Goal: Task Accomplishment & Management: Manage account settings

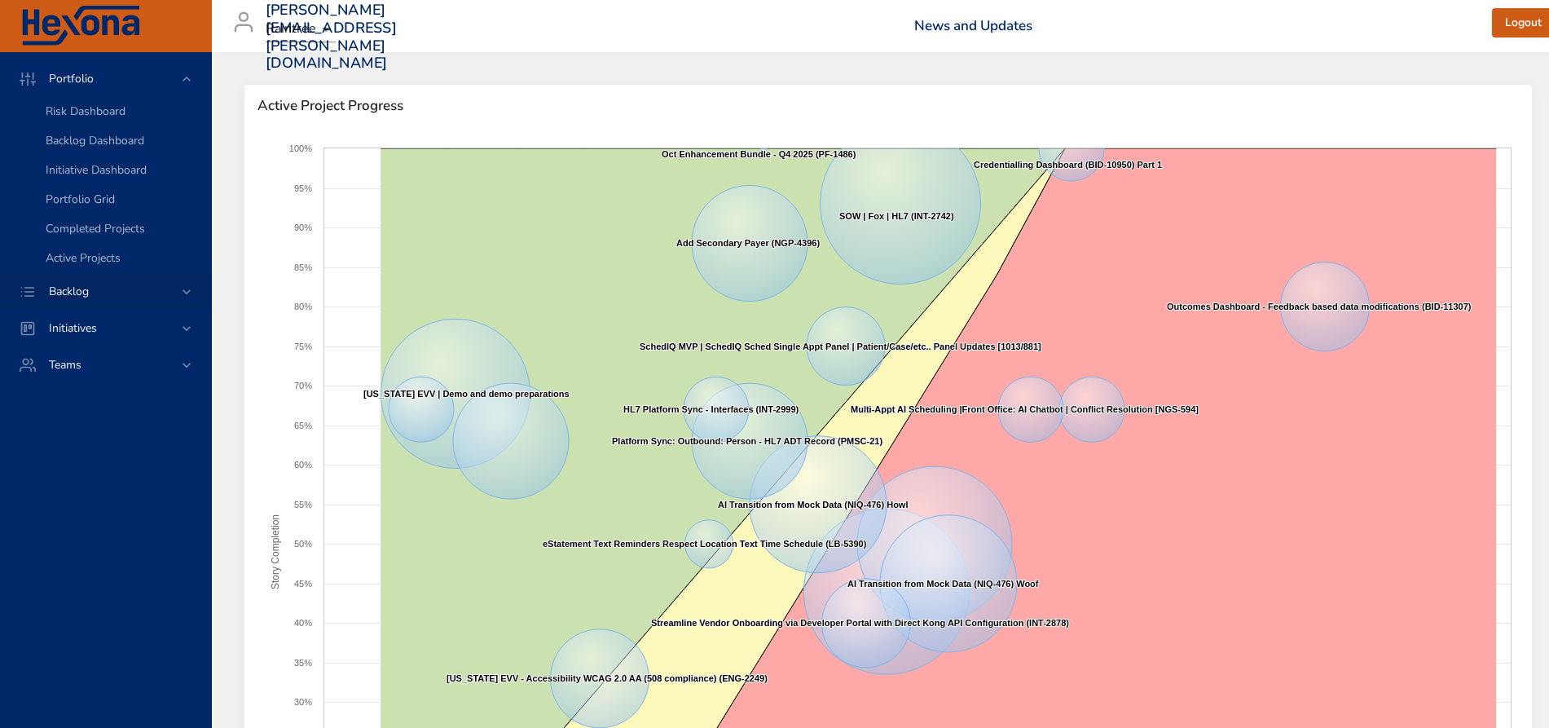
click at [187, 293] on icon at bounding box center [187, 291] width 8 height 5
click at [117, 149] on span "Backlog Details" at bounding box center [85, 147] width 78 height 15
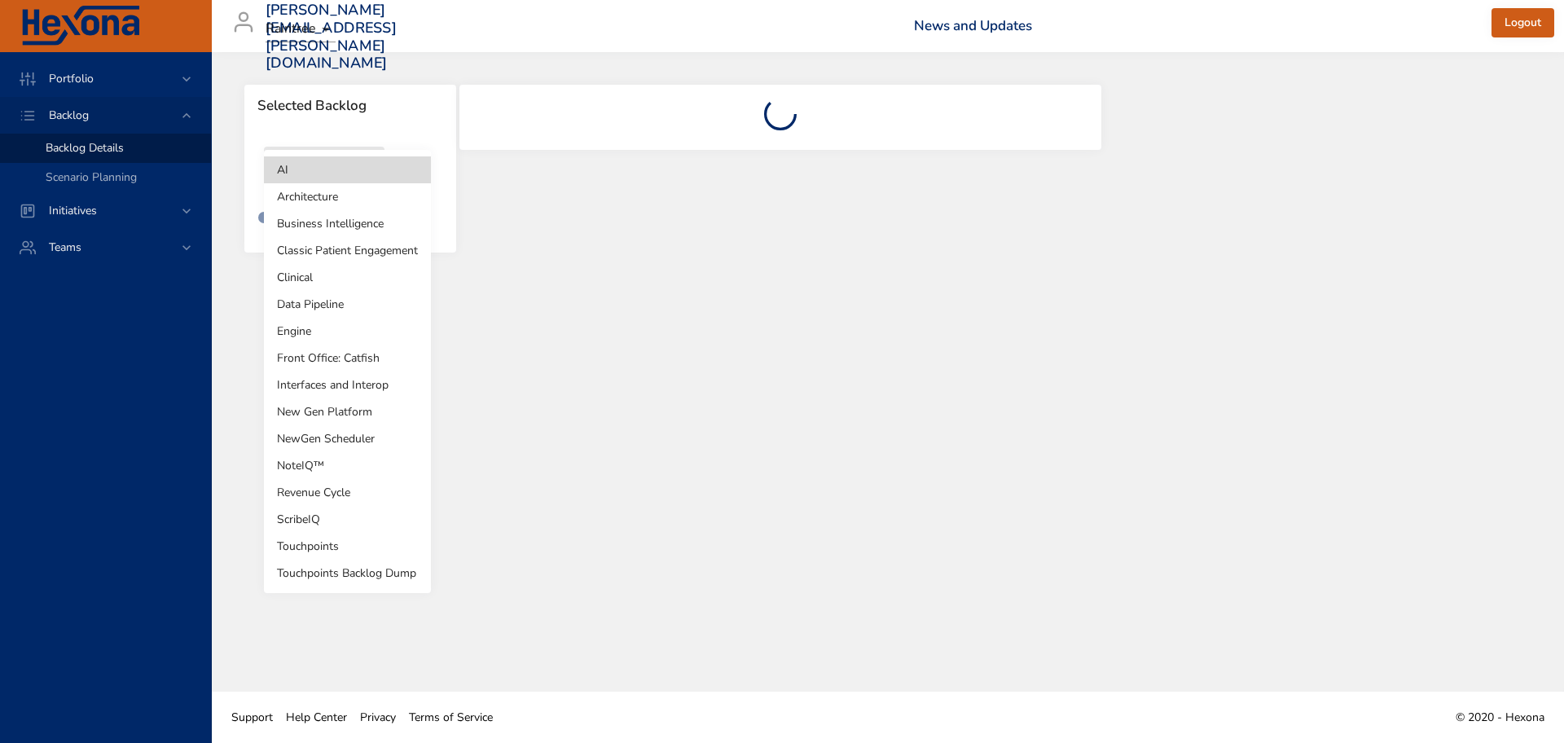
click at [372, 171] on body "Portfolio Backlog Backlog Details Scenario Planning Initiatives Teams [PERSON_N…" at bounding box center [782, 371] width 1564 height 743
click at [341, 496] on li "Revenue Cycle" at bounding box center [347, 492] width 167 height 27
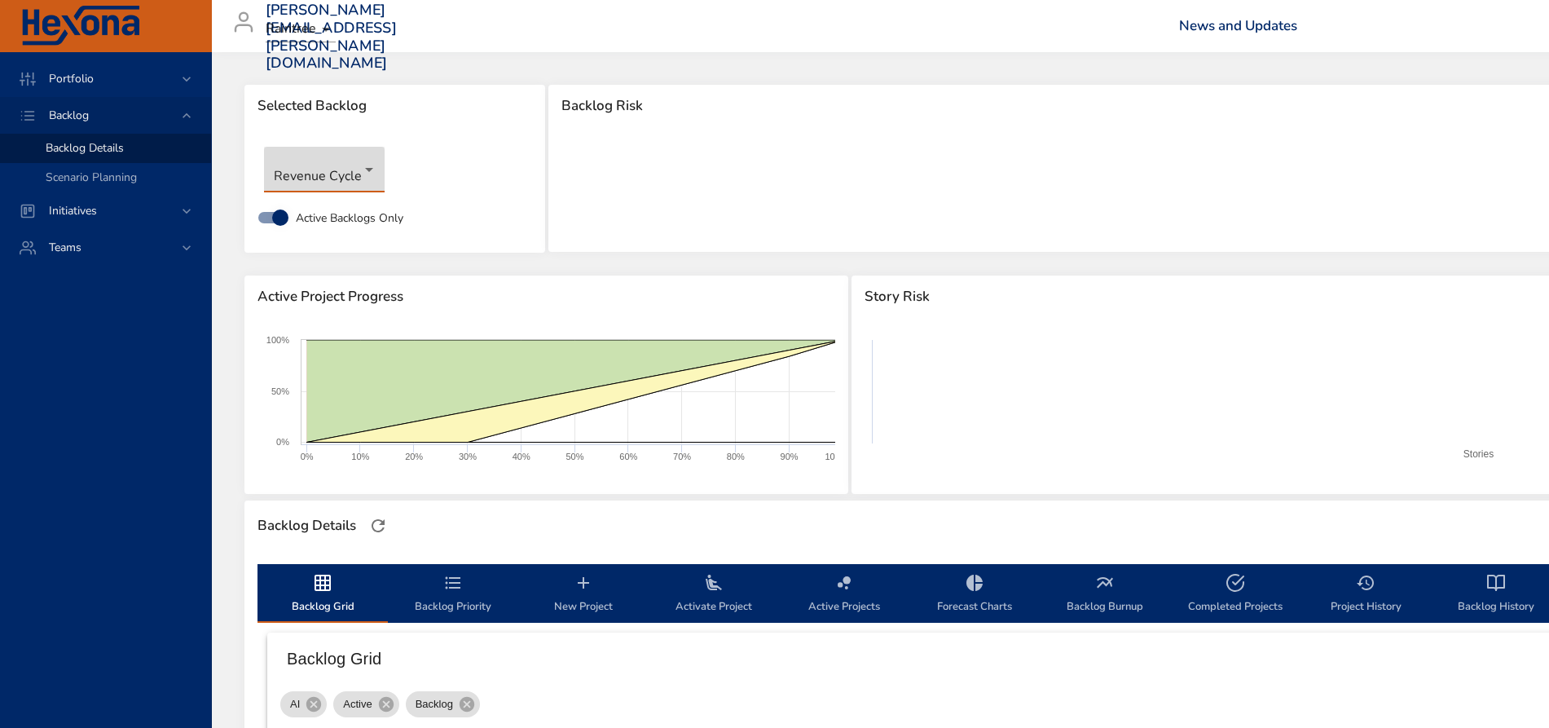
scroll to position [67, 0]
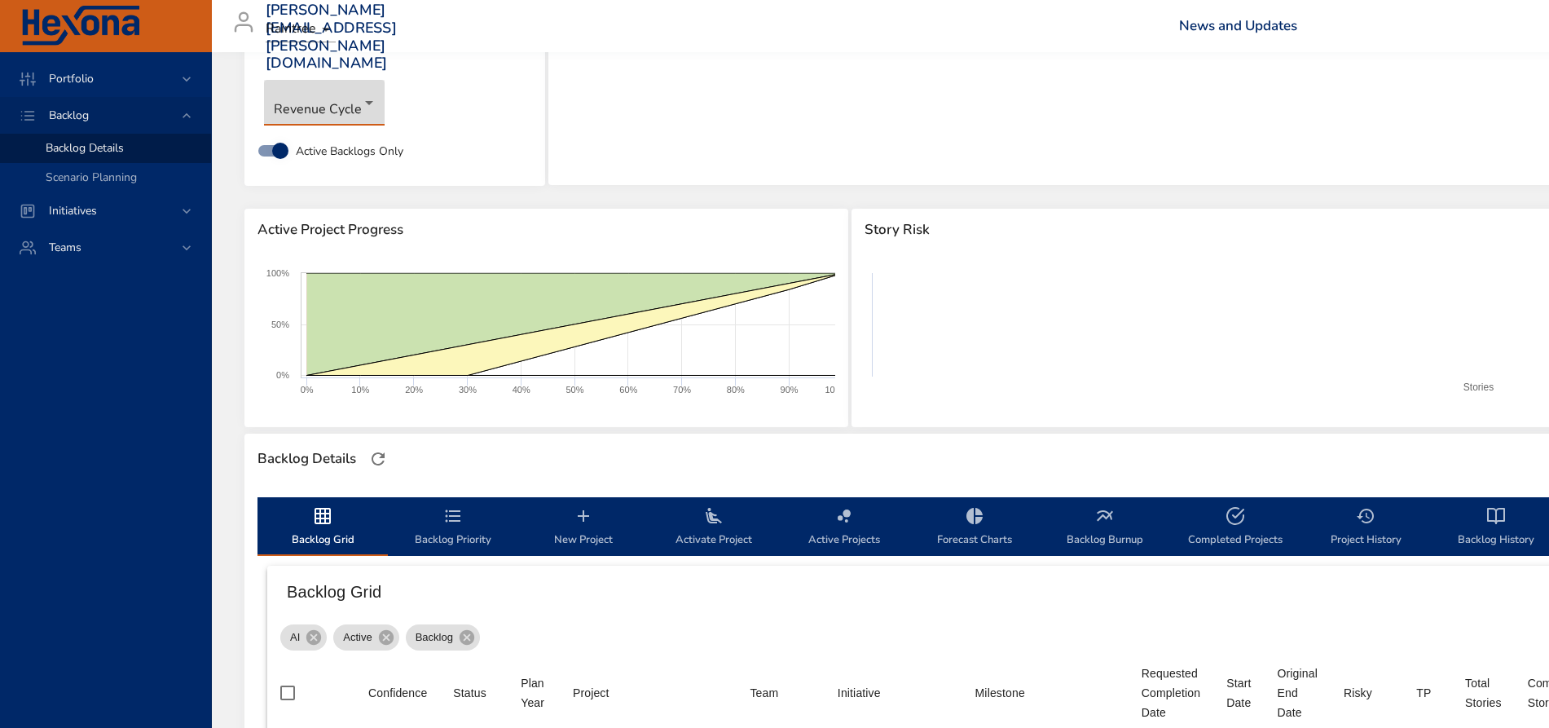
type input "*"
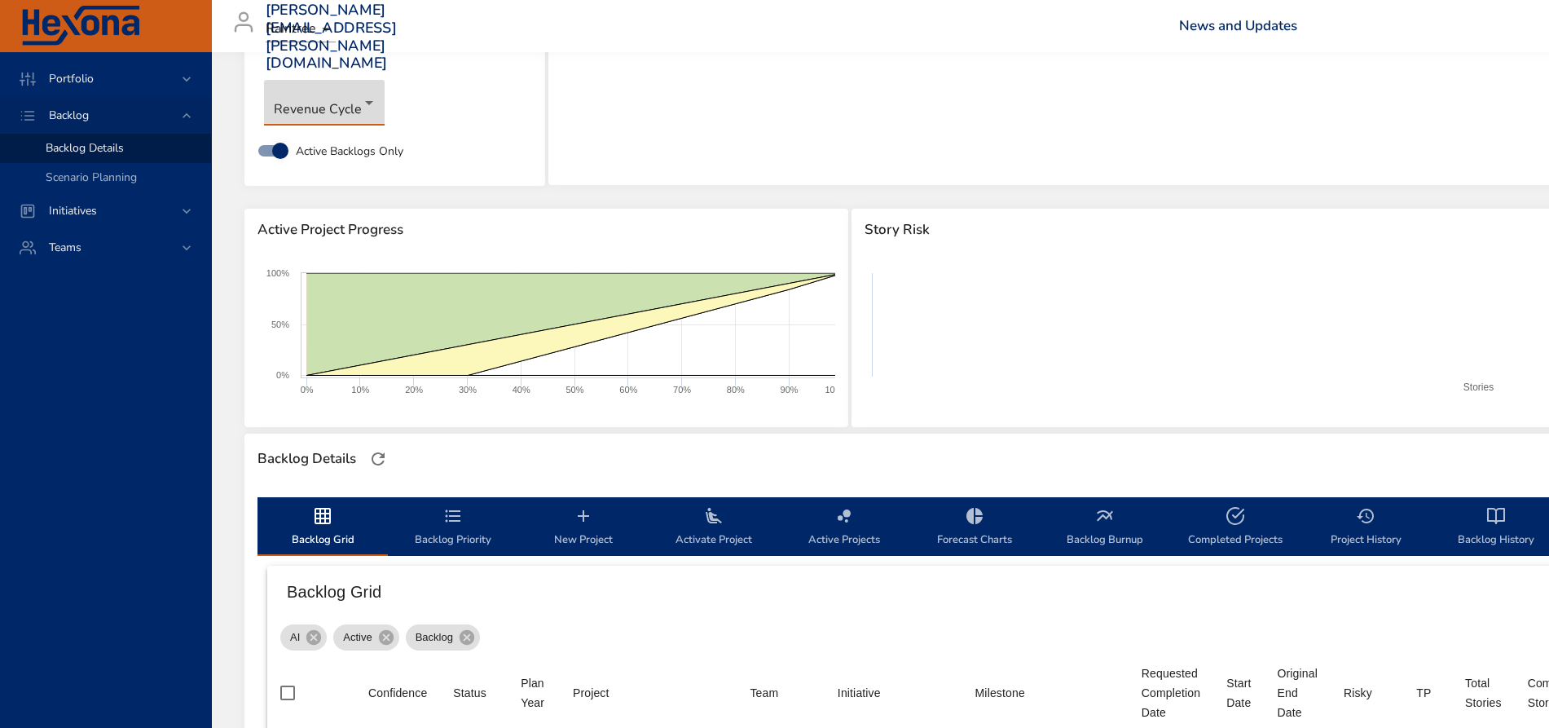
type input "*"
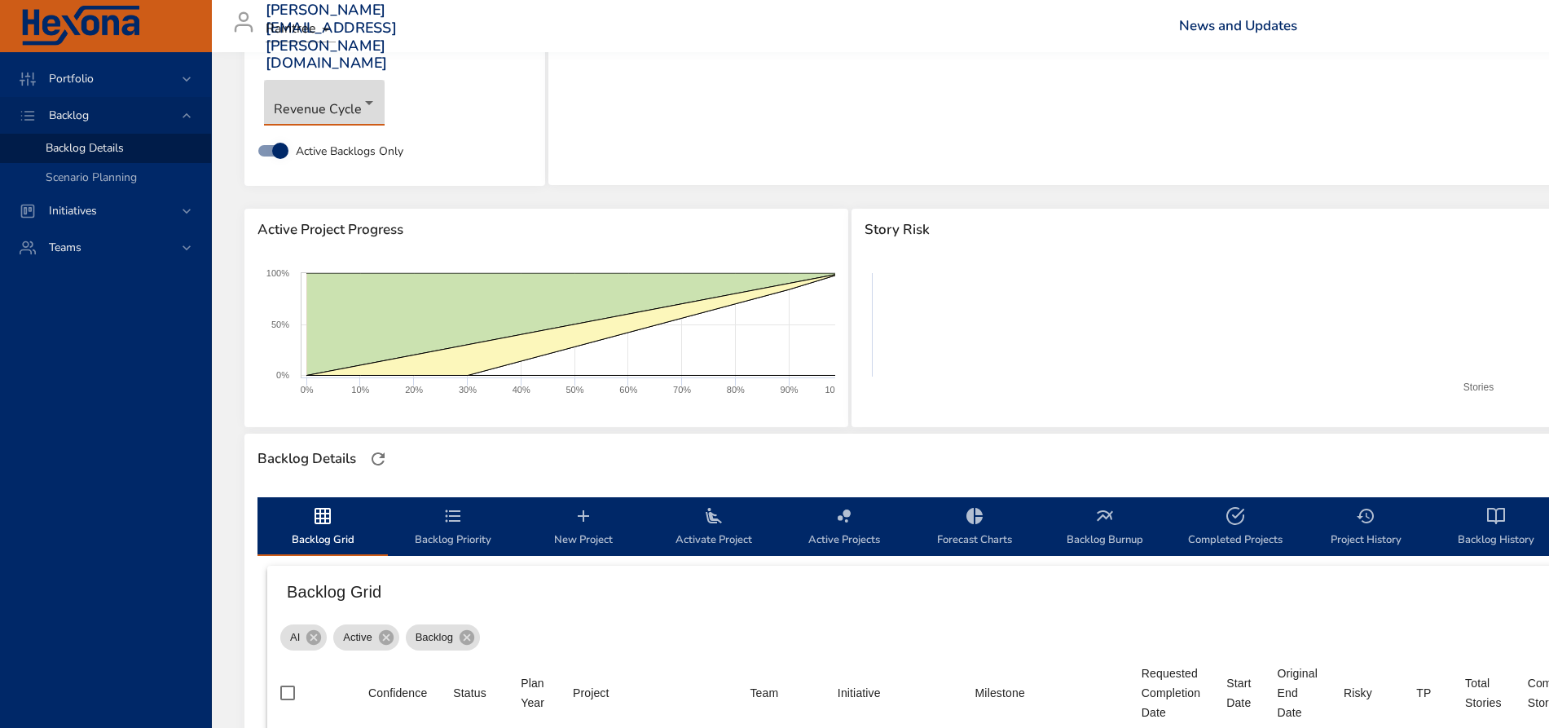
type input "*"
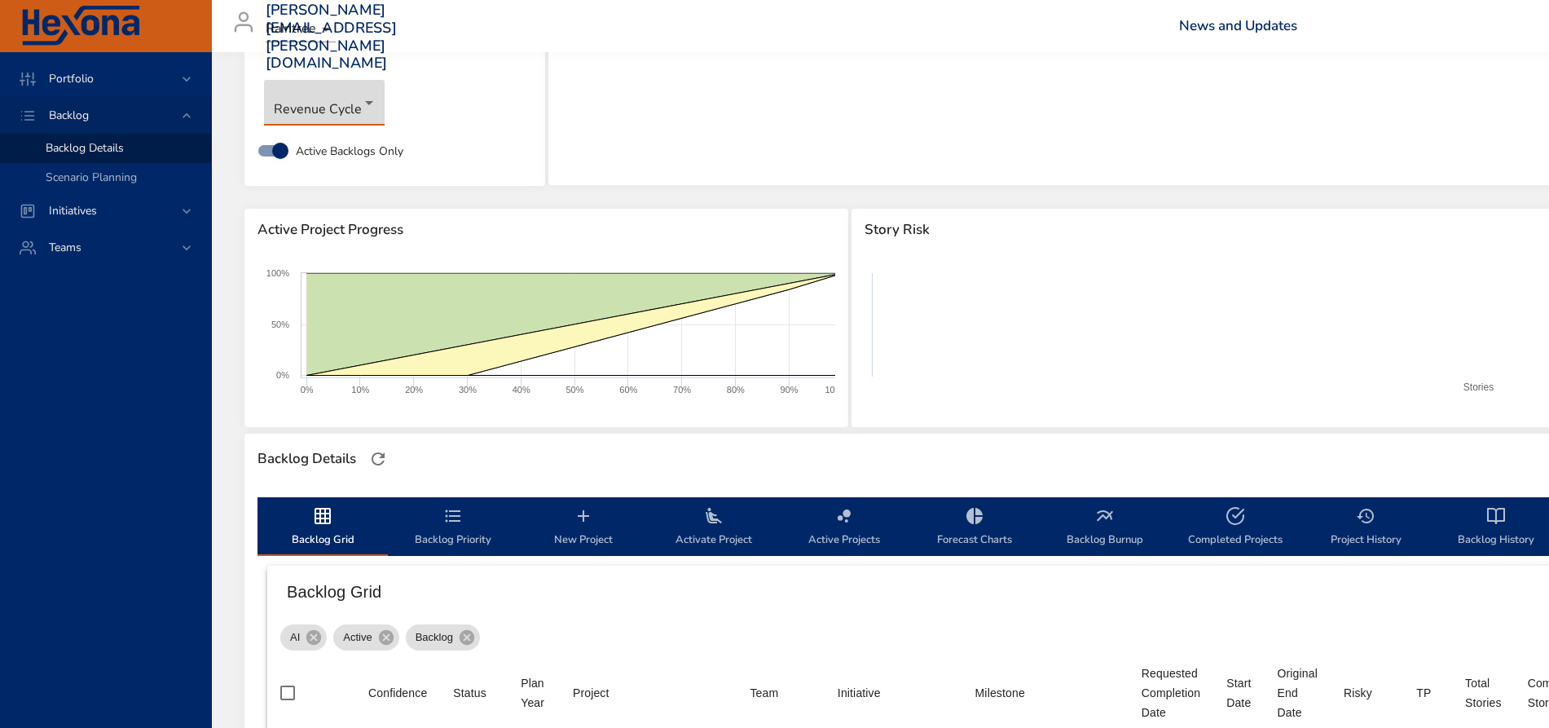
type input "*"
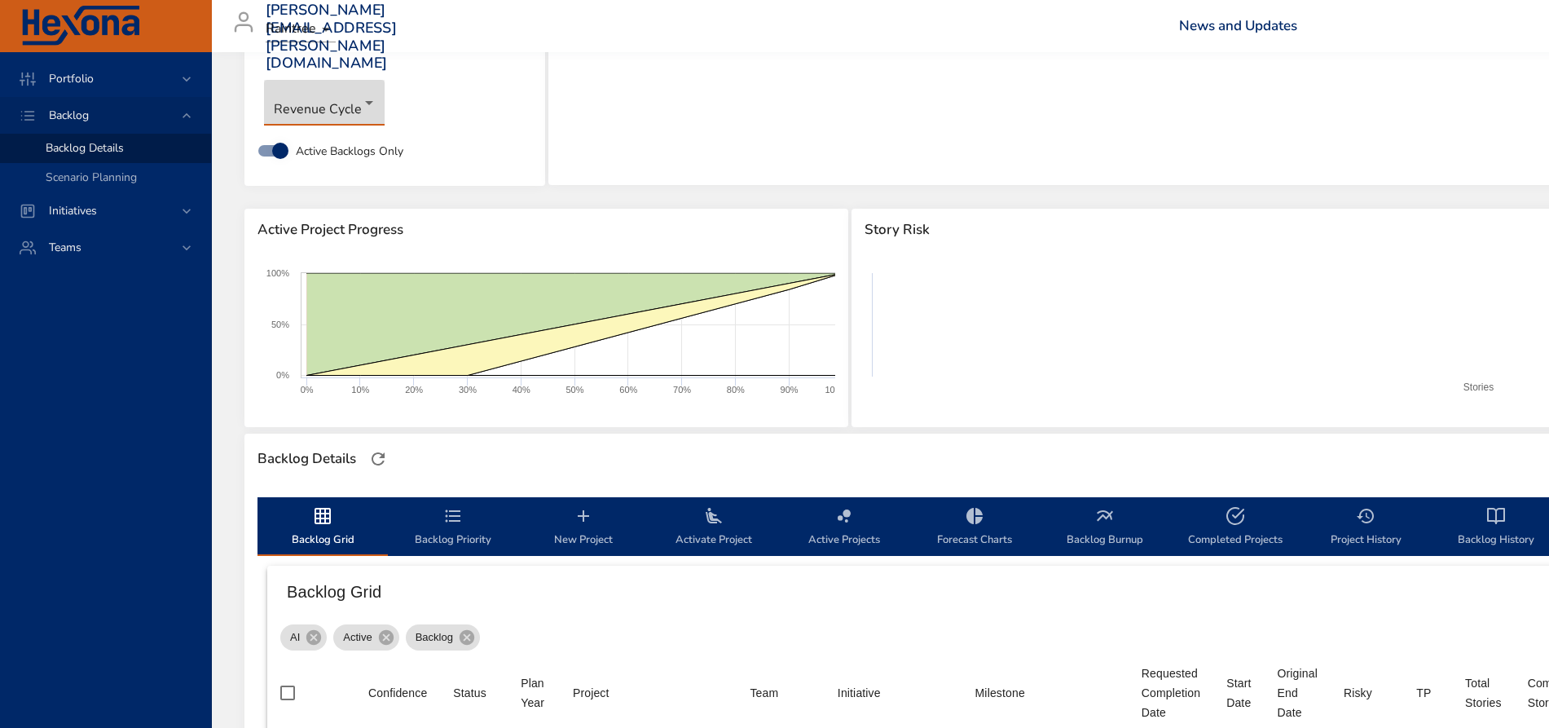
type input "*"
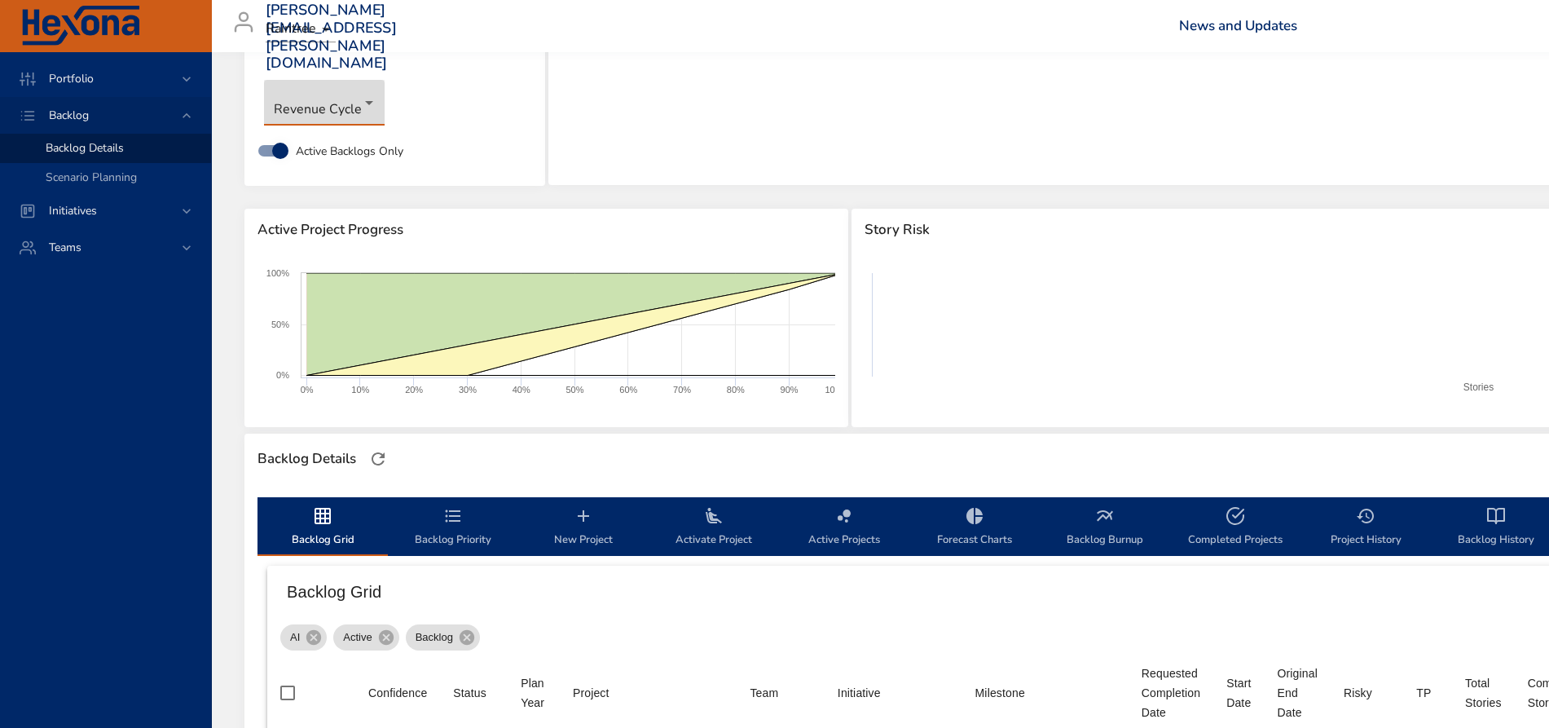
type input "*"
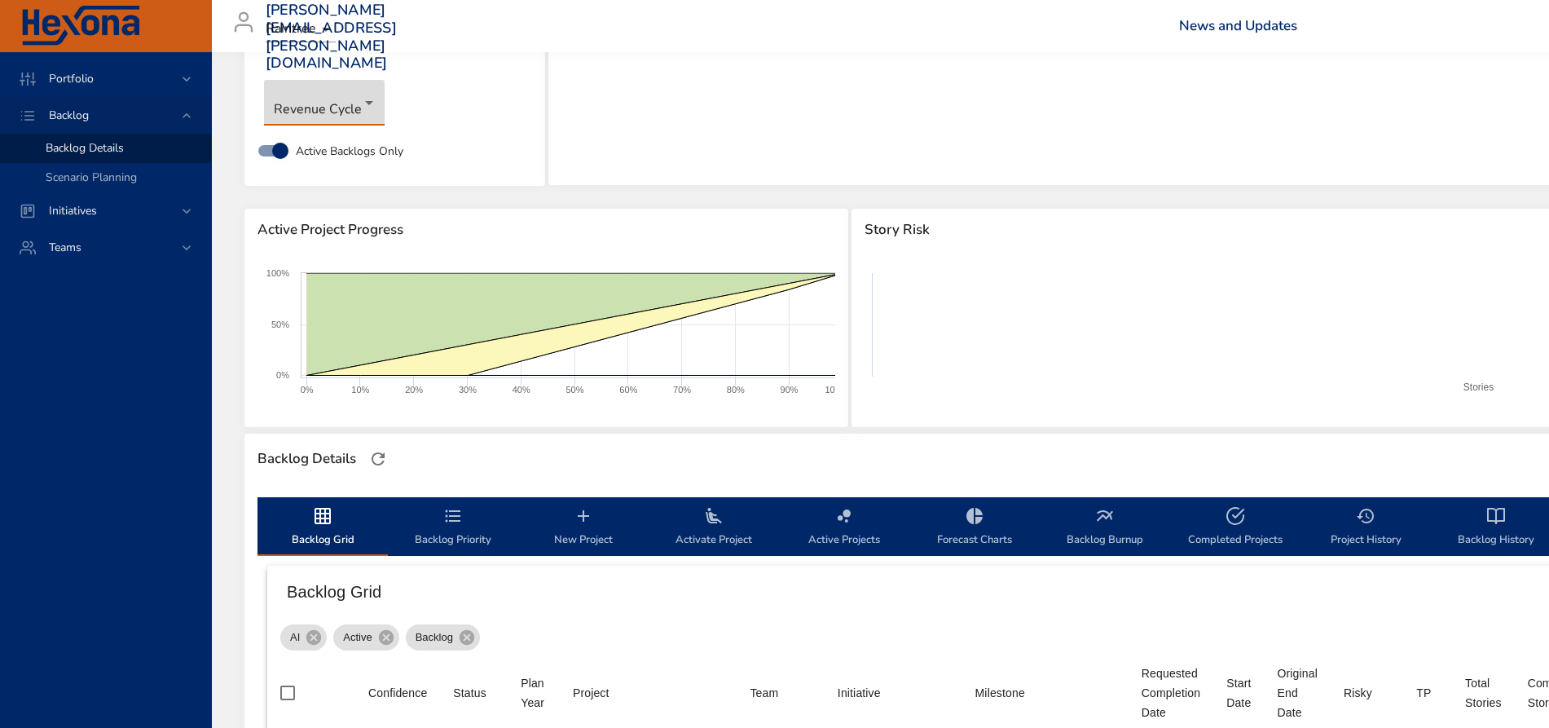
type input "**"
type input "*"
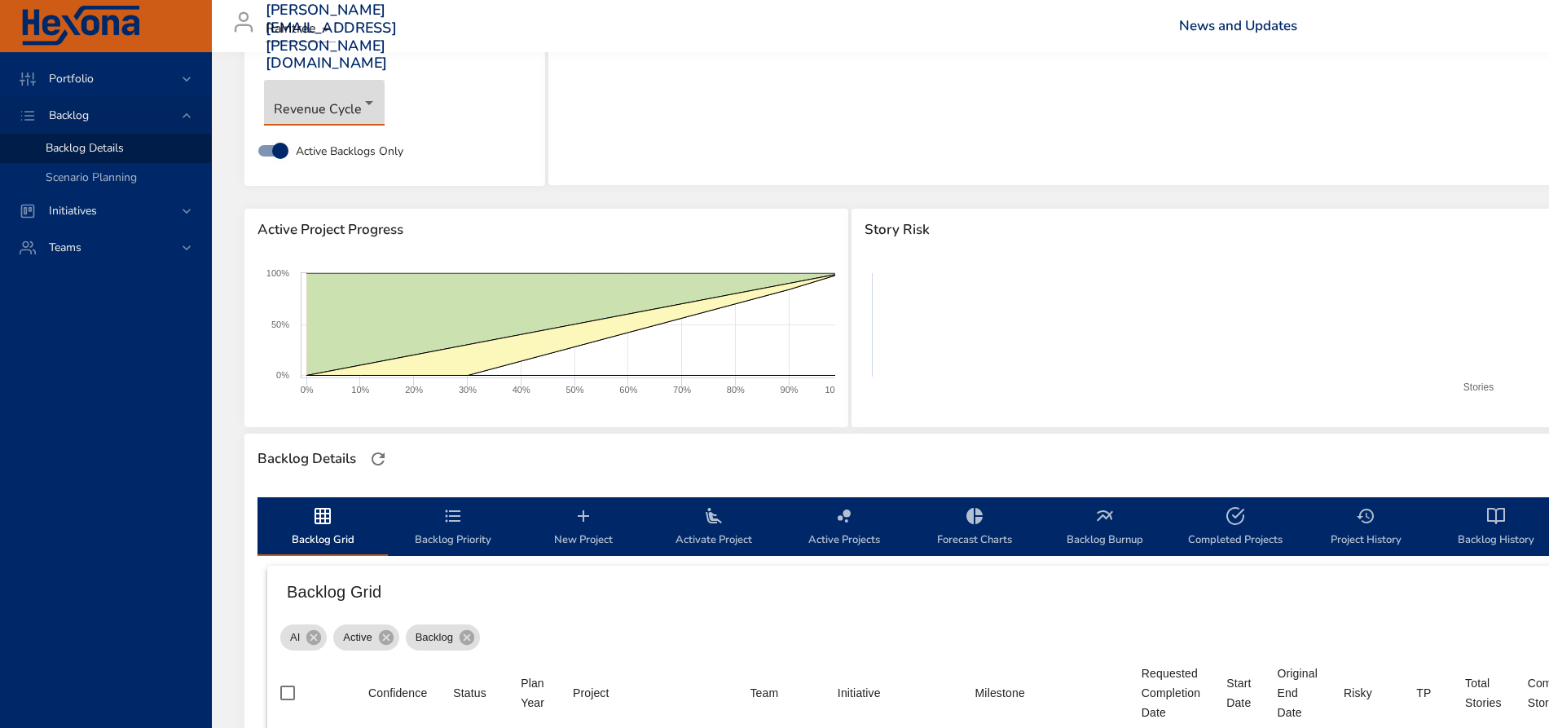
type input "*"
type input "**"
type input "*"
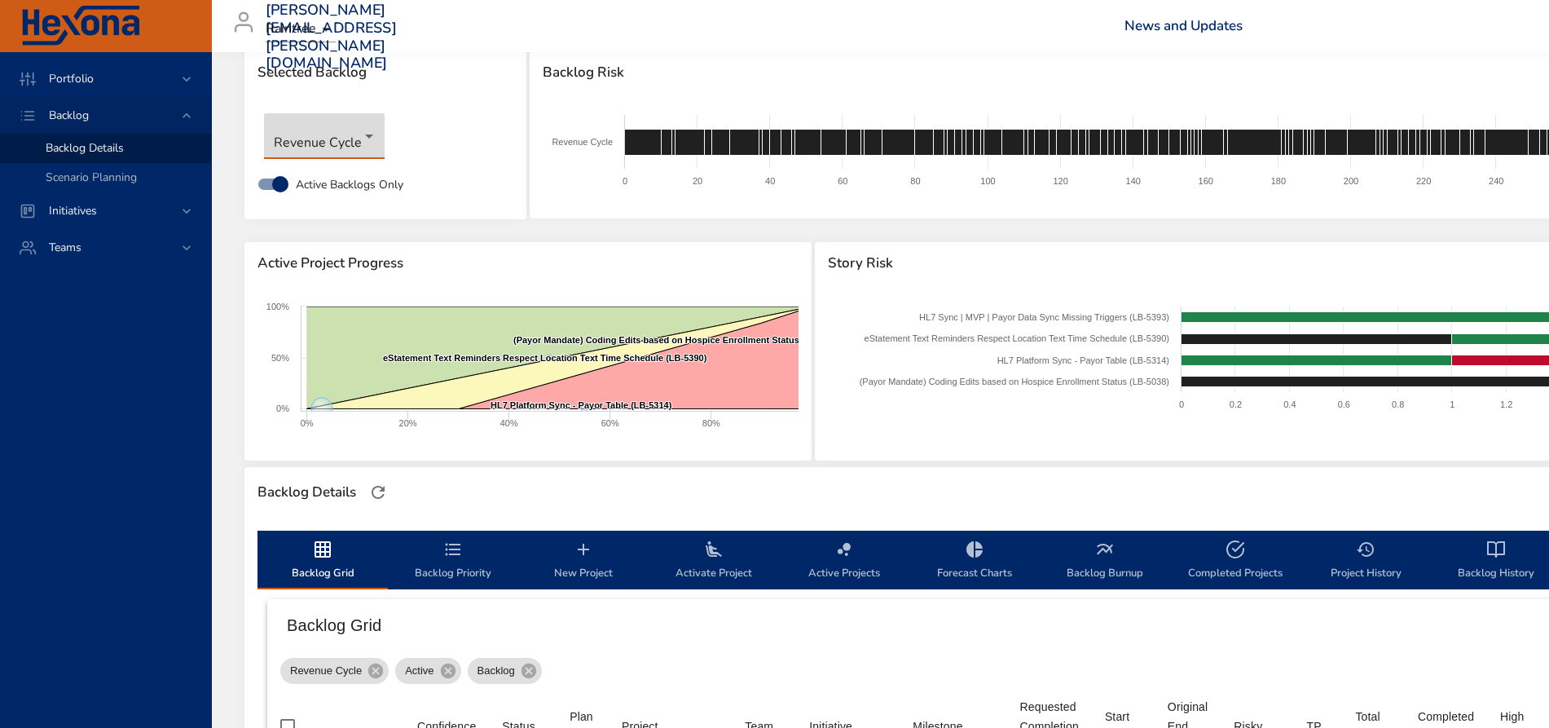
scroll to position [0, 0]
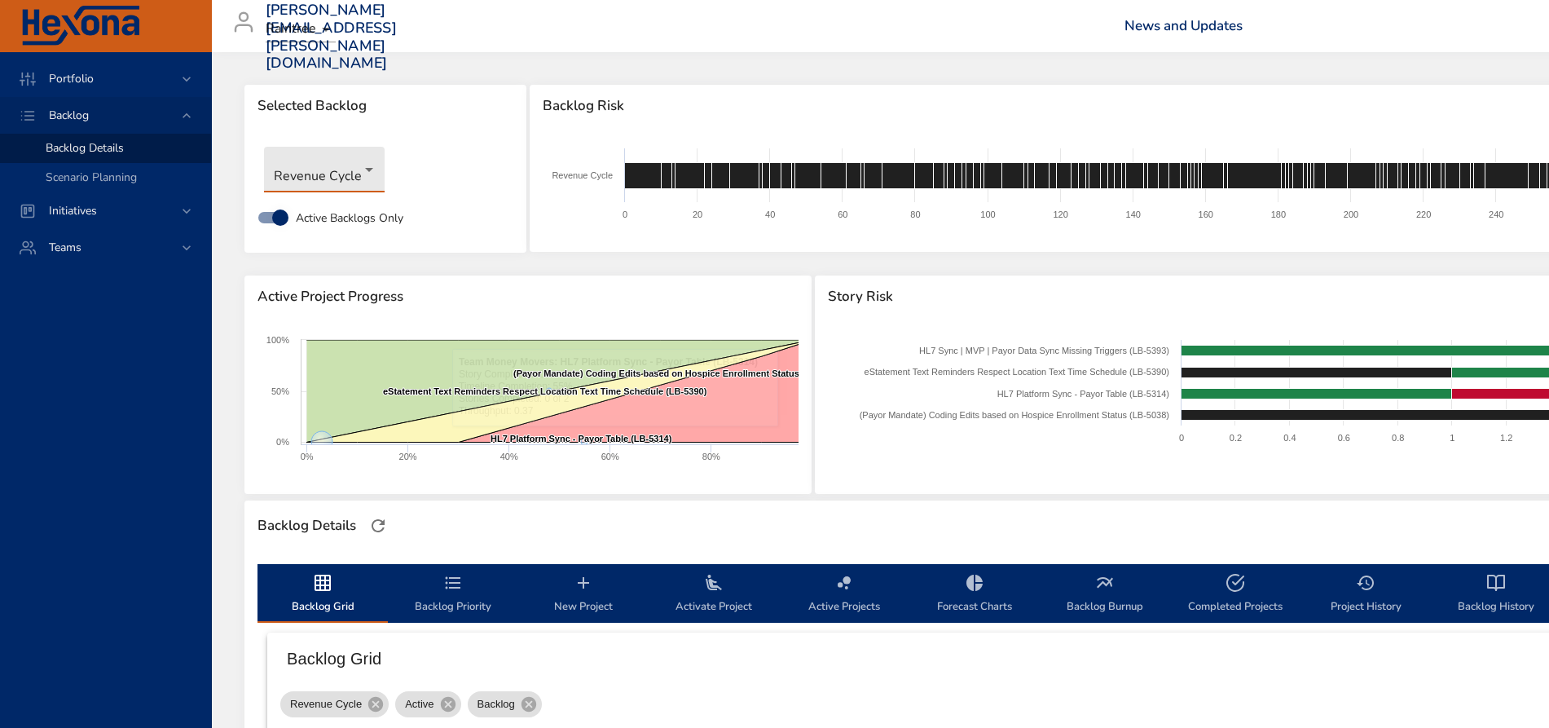
click at [451, 587] on icon "backlog-tab" at bounding box center [453, 582] width 15 height 12
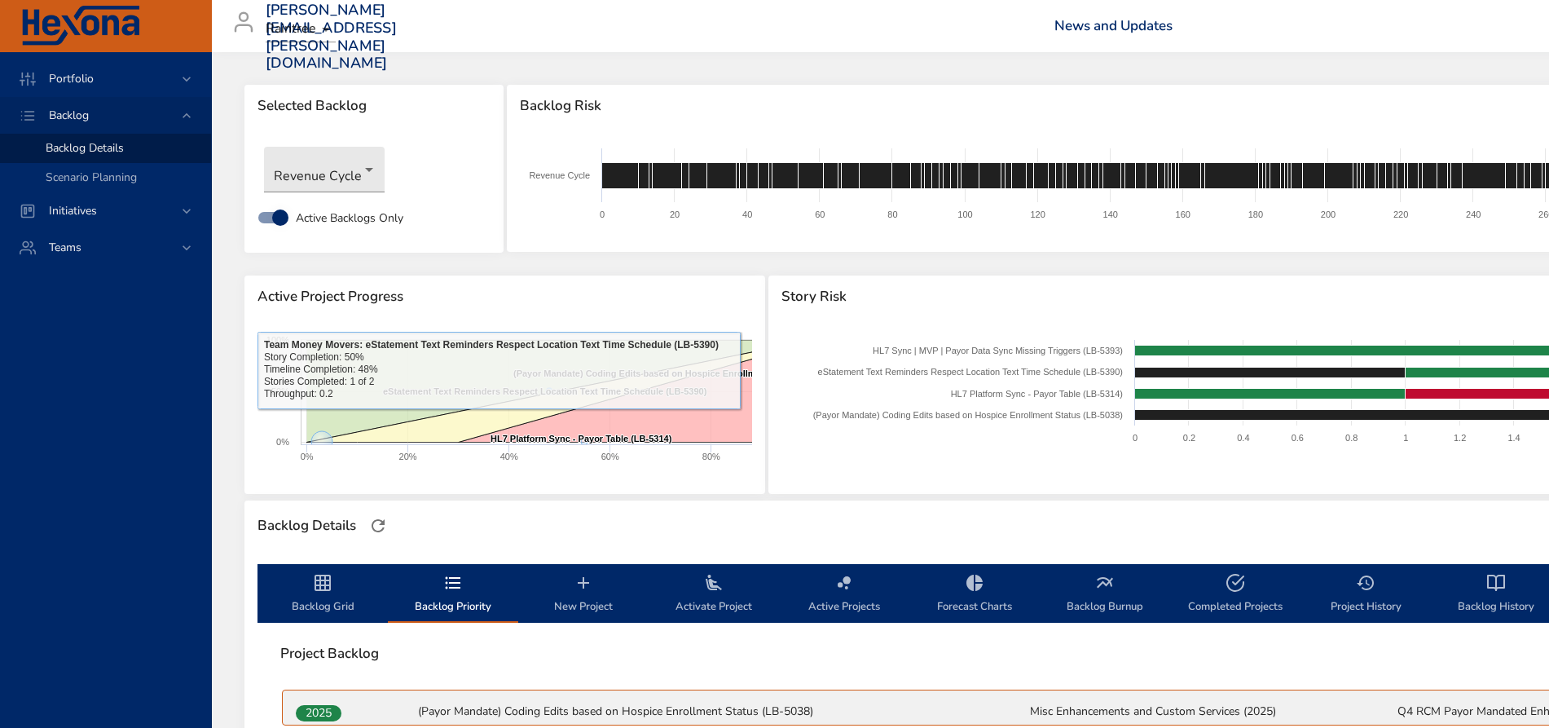
click at [328, 579] on span "Backlog Grid" at bounding box center [322, 594] width 111 height 43
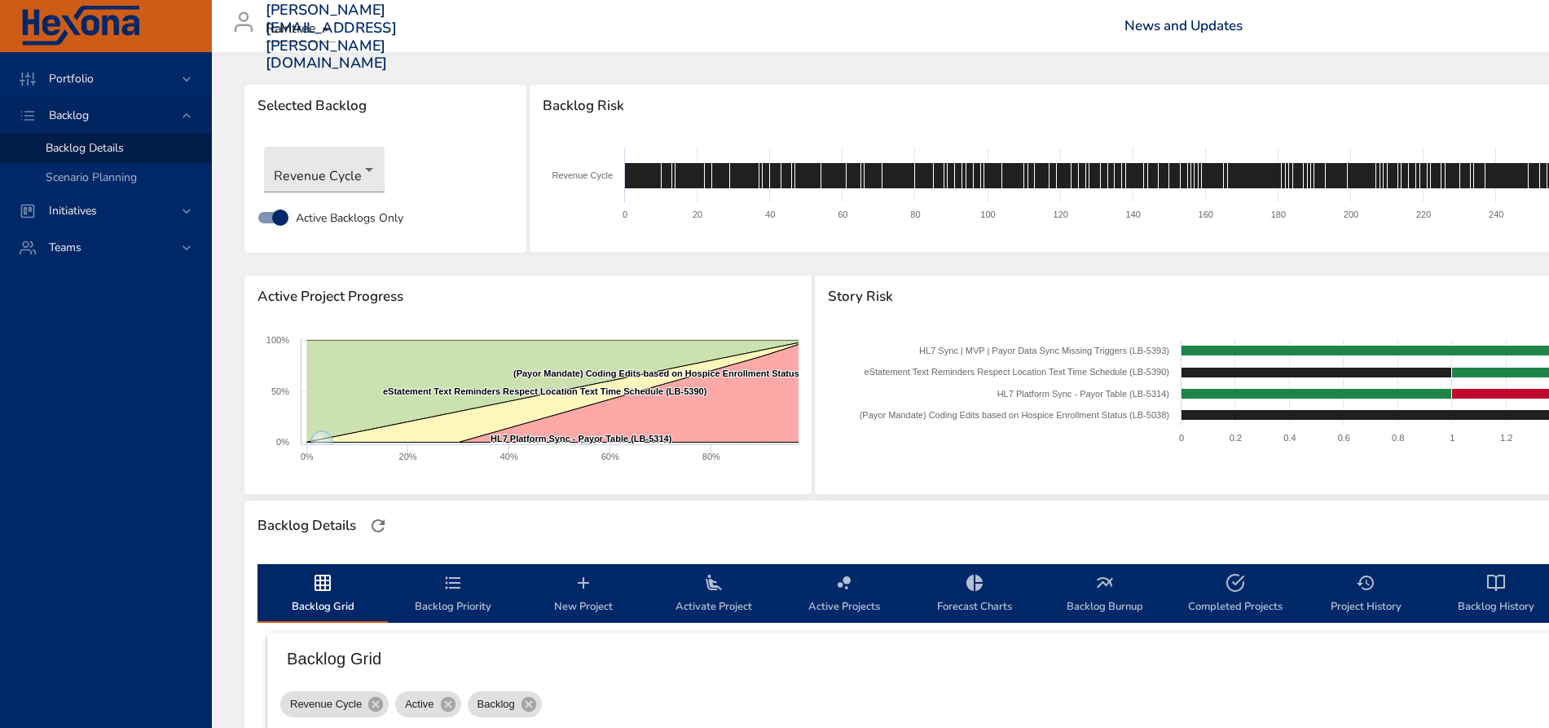
click at [328, 592] on icon "backlog-tab" at bounding box center [323, 583] width 20 height 20
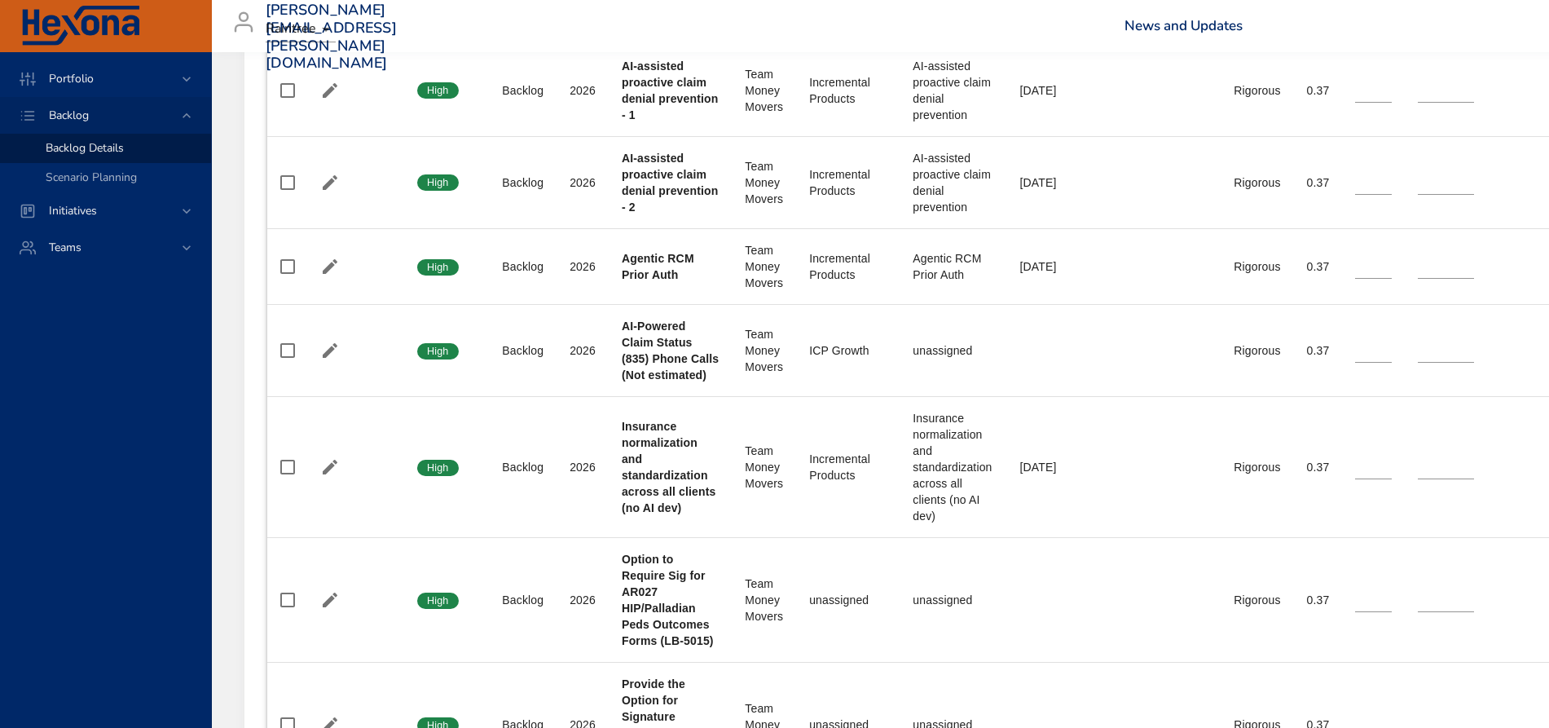
scroll to position [4176, 0]
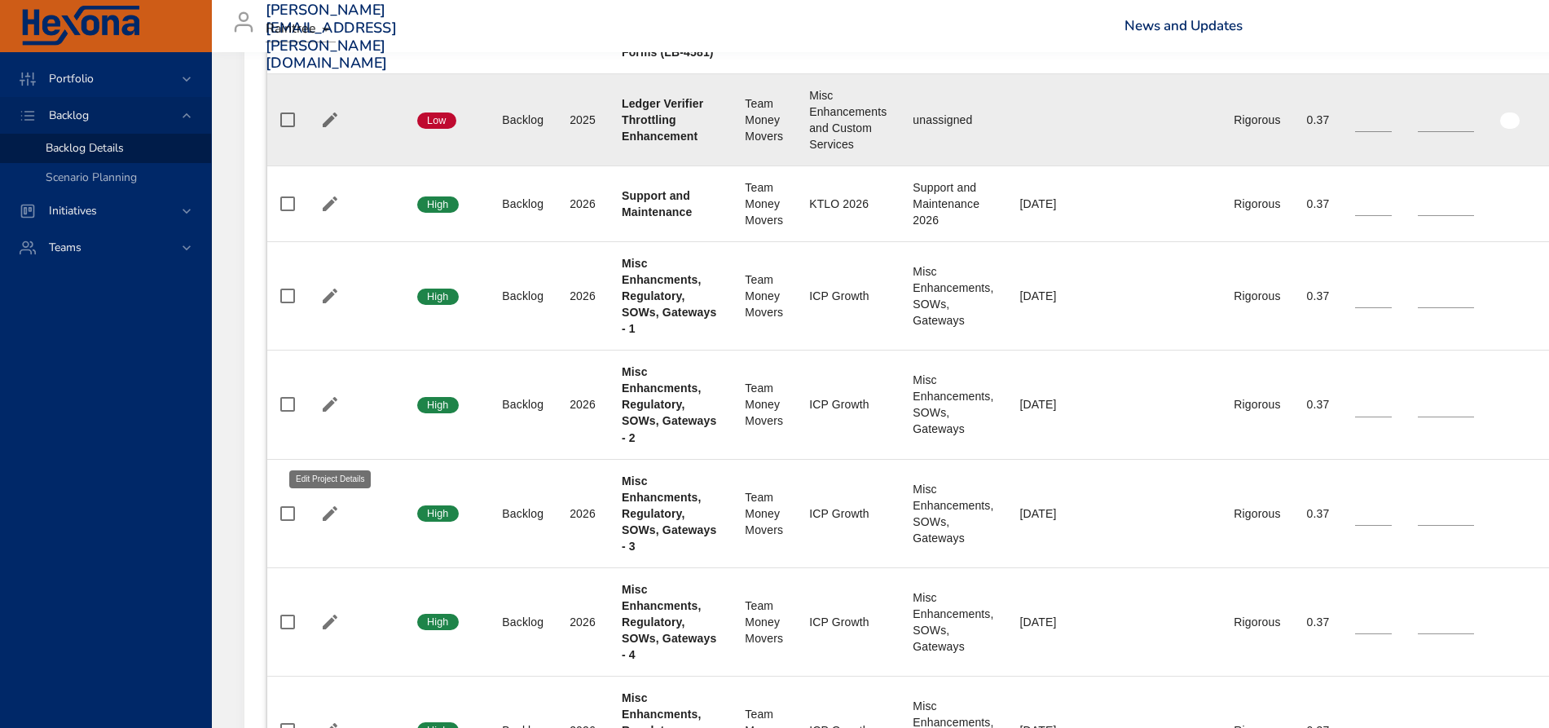
click at [330, 127] on icon "button" at bounding box center [330, 119] width 15 height 15
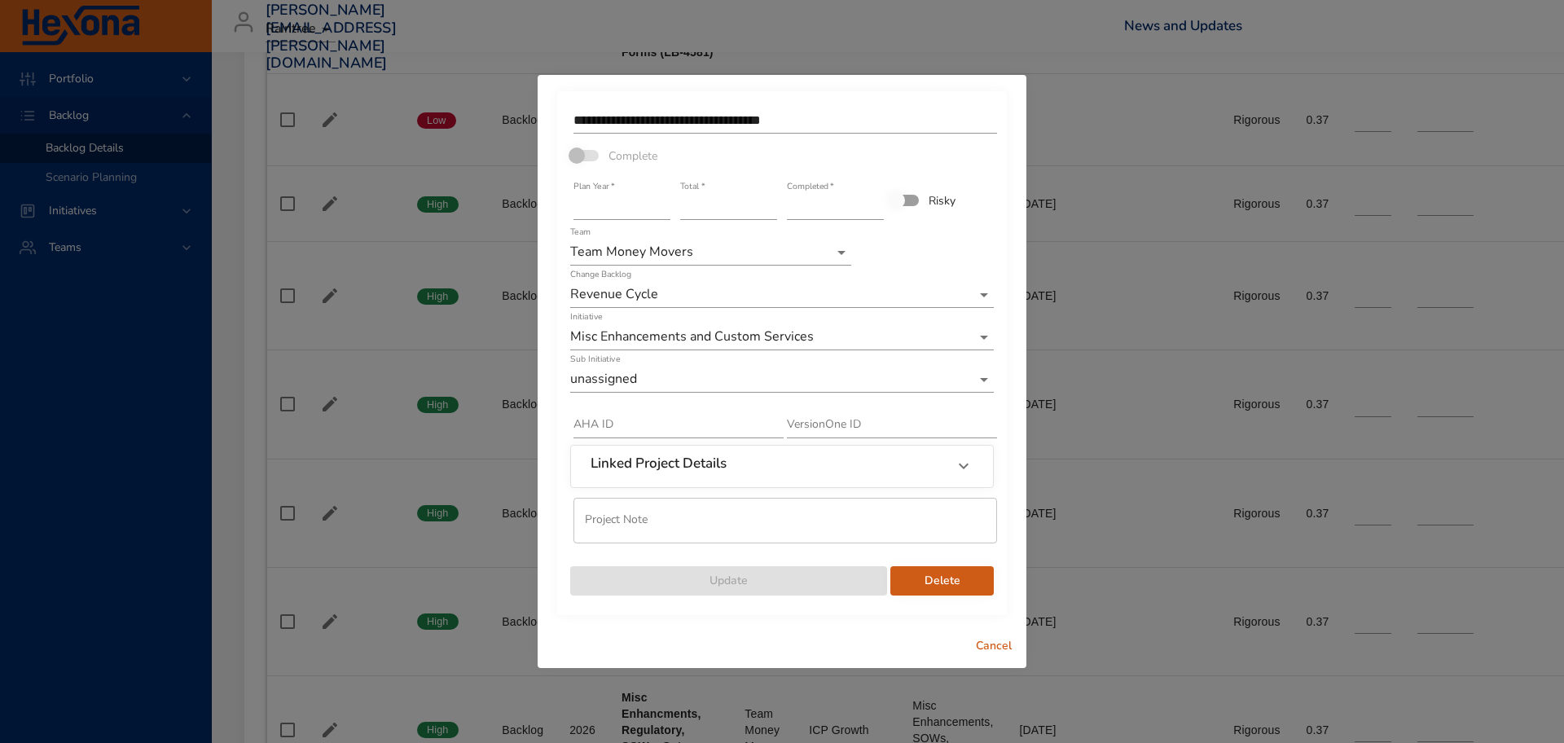
click at [834, 121] on input "**********" at bounding box center [786, 121] width 424 height 26
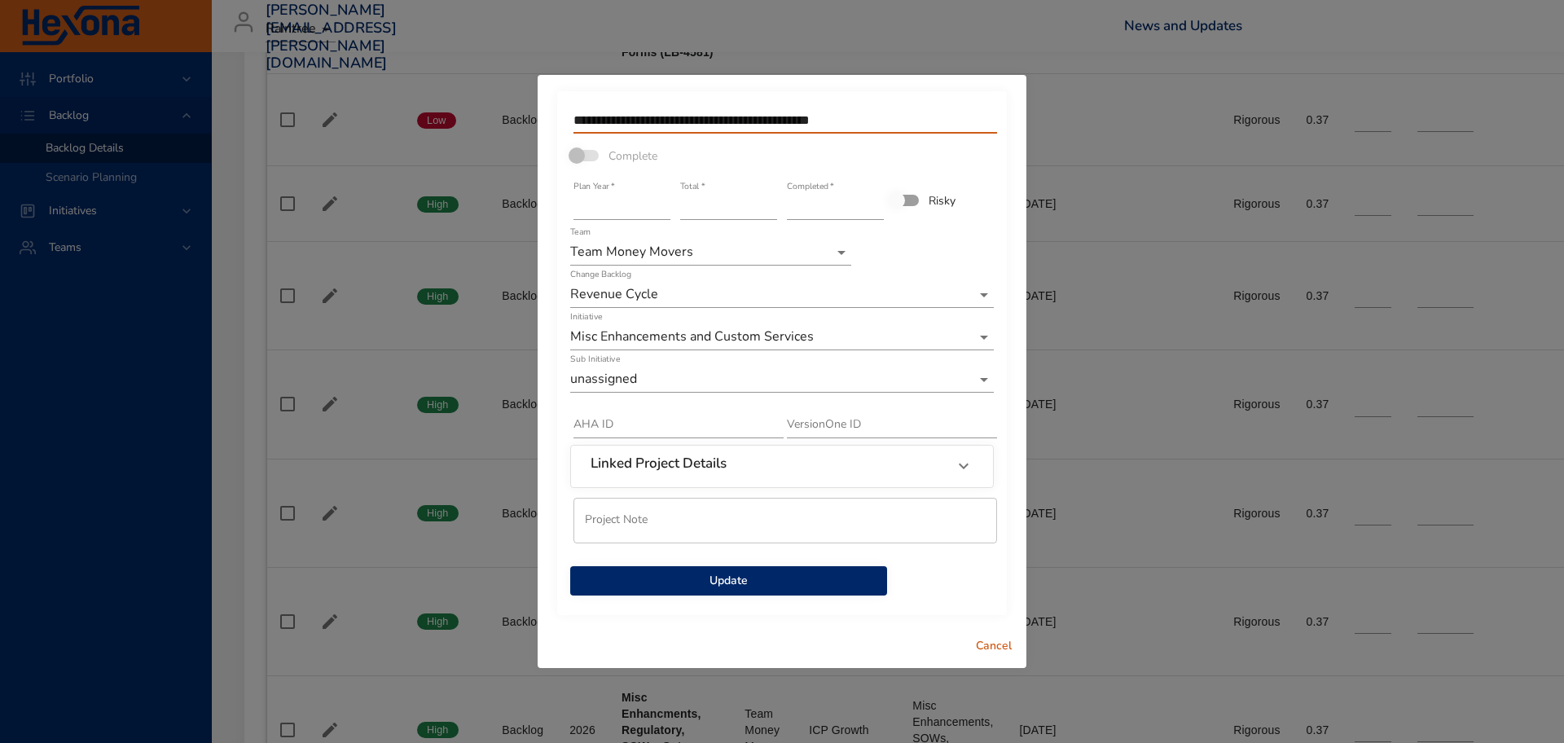
type input "**********"
click at [754, 581] on span "Update" at bounding box center [728, 581] width 291 height 20
